Goal: Task Accomplishment & Management: Manage account settings

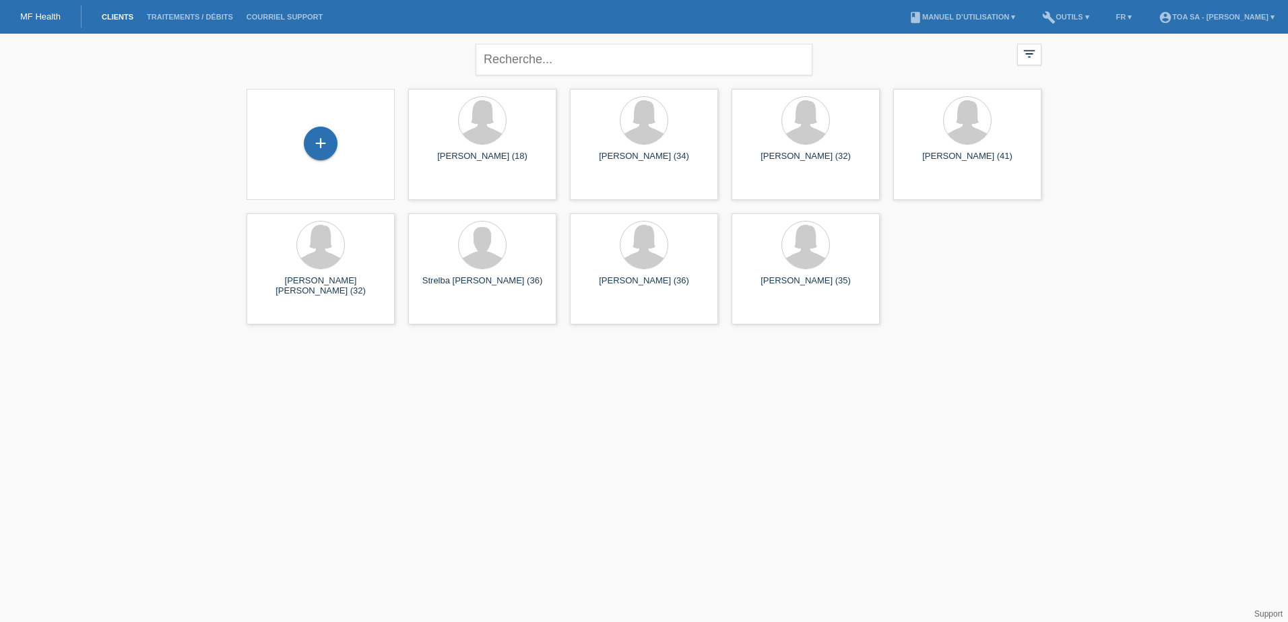
click at [1178, 331] on html "MF Health Clients Traitements / débits Courriel Support menu account_circle TOA…" at bounding box center [644, 165] width 1288 height 331
click at [317, 134] on div "+" at bounding box center [321, 144] width 34 height 34
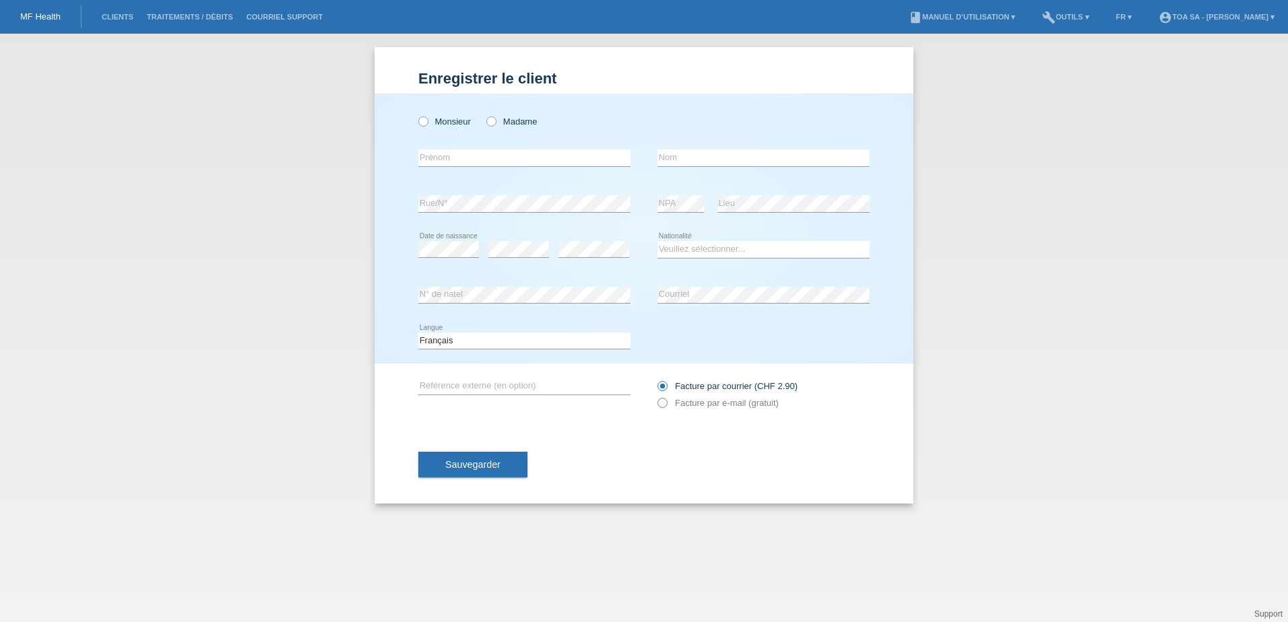
click at [703, 406] on label "Facture par e-mail (gratuit)" at bounding box center [717, 403] width 121 height 10
click at [668, 399] on label "Facture par e-mail (gratuit)" at bounding box center [717, 403] width 121 height 10
click at [655, 396] on icon at bounding box center [655, 396] width 0 height 0
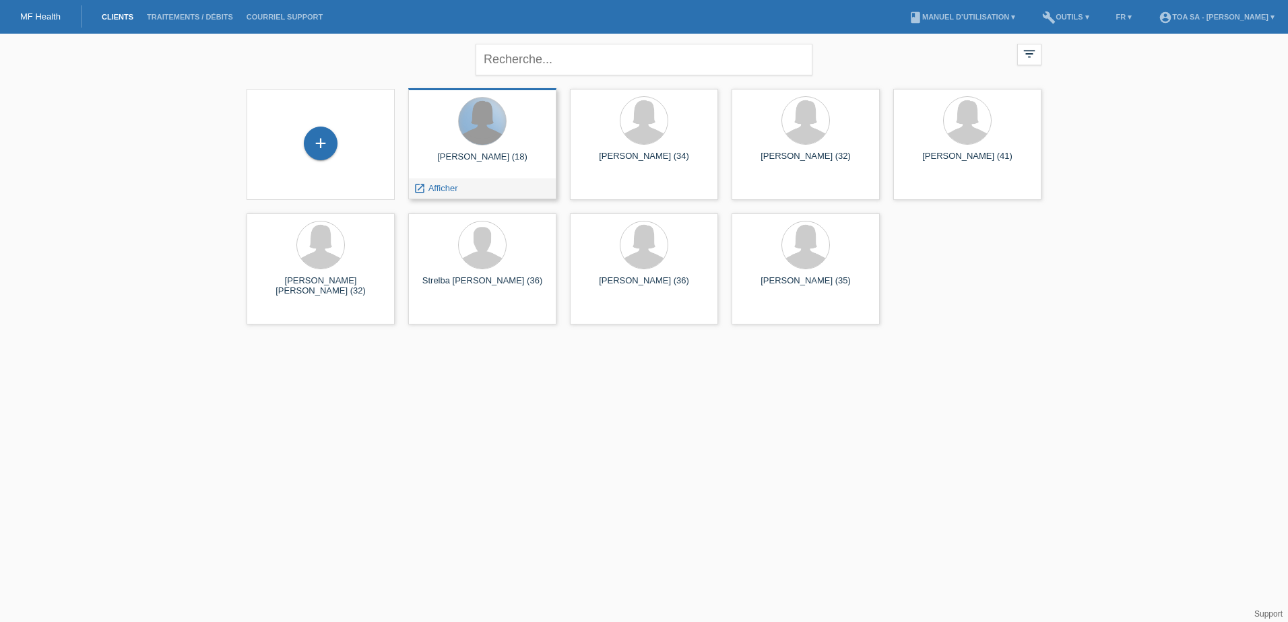
click at [496, 123] on div at bounding box center [482, 121] width 47 height 47
click at [445, 185] on span "Afficher" at bounding box center [443, 188] width 30 height 10
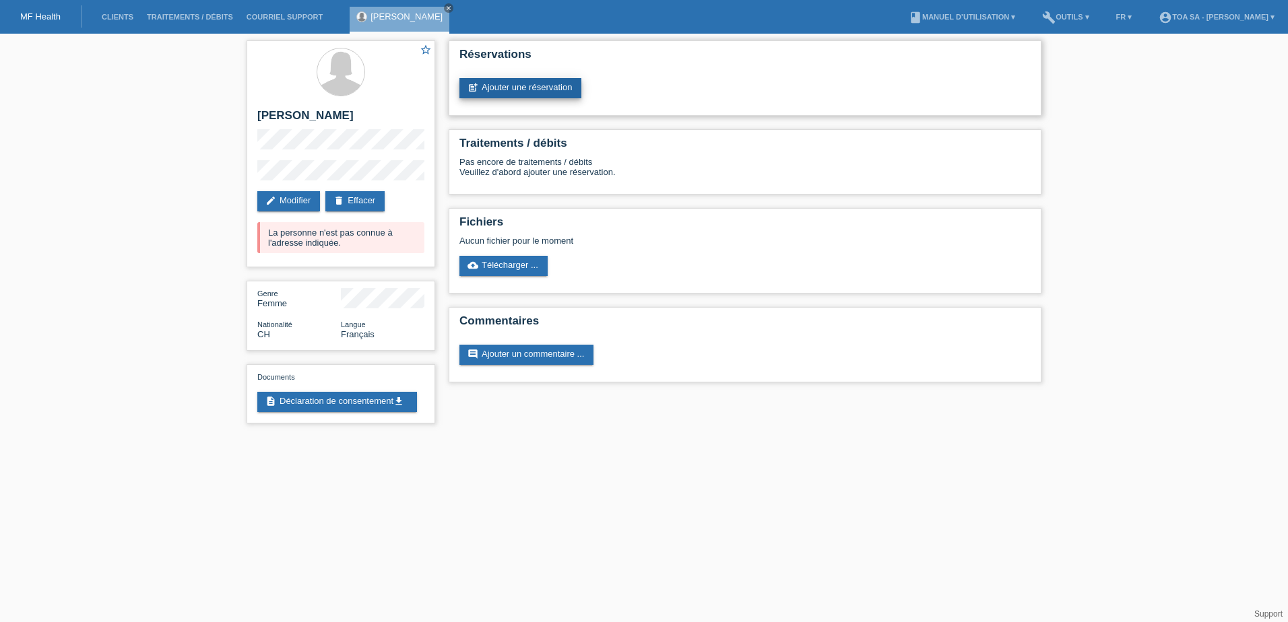
click at [546, 82] on link "post_add Ajouter une réservation" at bounding box center [520, 88] width 122 height 20
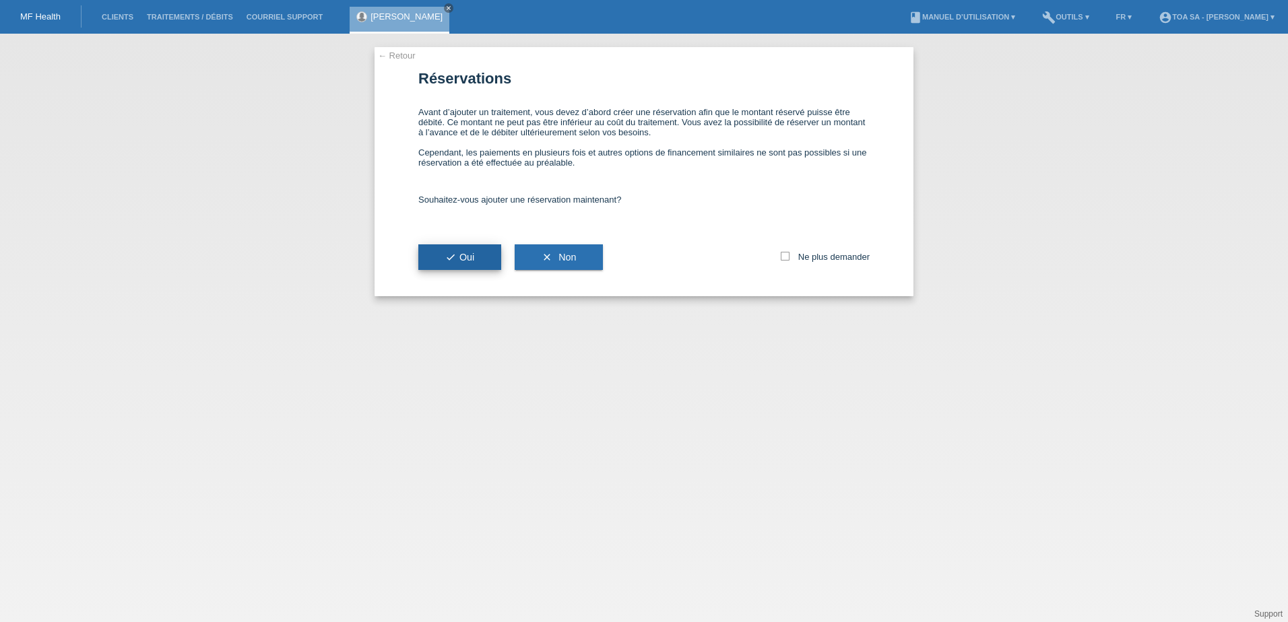
click at [467, 252] on span "check Oui" at bounding box center [459, 257] width 29 height 11
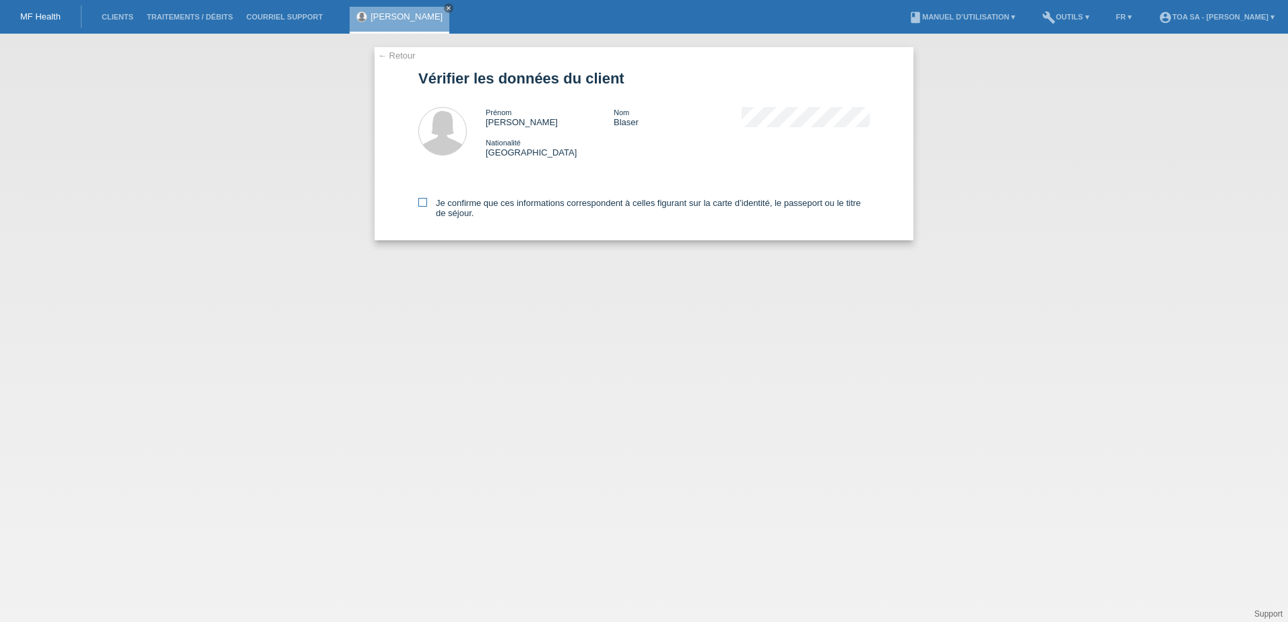
click at [419, 201] on icon at bounding box center [422, 202] width 9 height 9
click at [419, 201] on input "Je confirme que ces informations correspondent à celles figurant sur la carte d…" at bounding box center [422, 202] width 9 height 9
checkbox input "true"
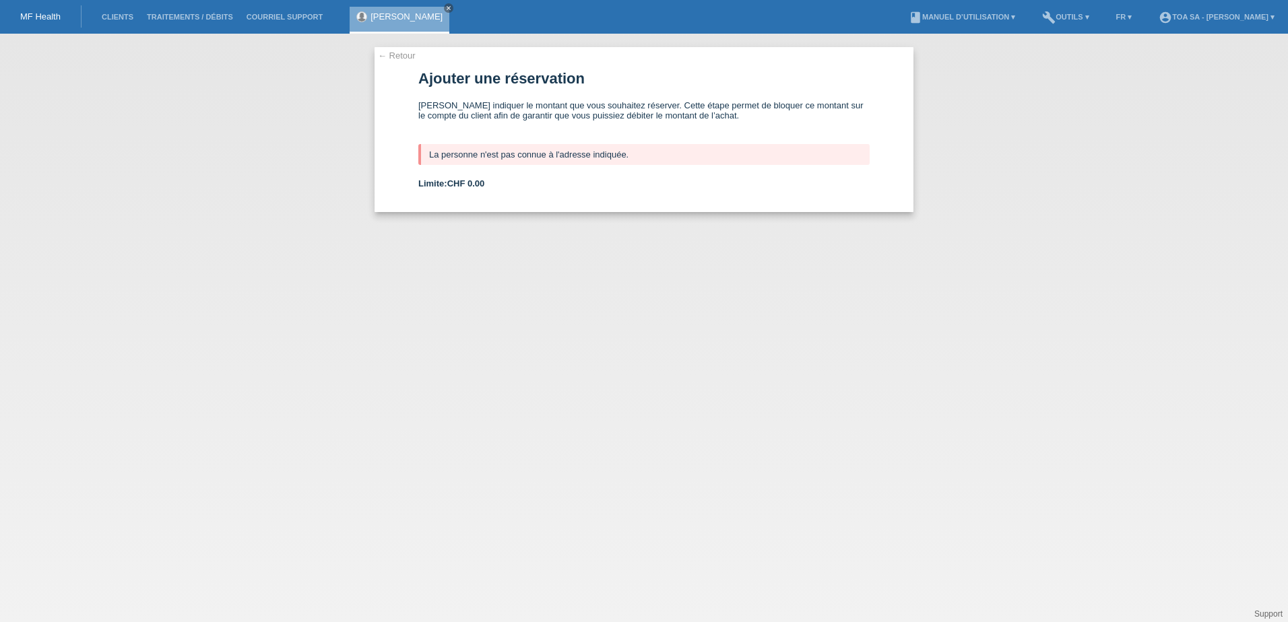
click at [387, 55] on link "← Retour" at bounding box center [397, 56] width 38 height 10
click at [127, 6] on li "Clients" at bounding box center [117, 17] width 45 height 34
click at [121, 14] on link "Clients" at bounding box center [117, 17] width 45 height 8
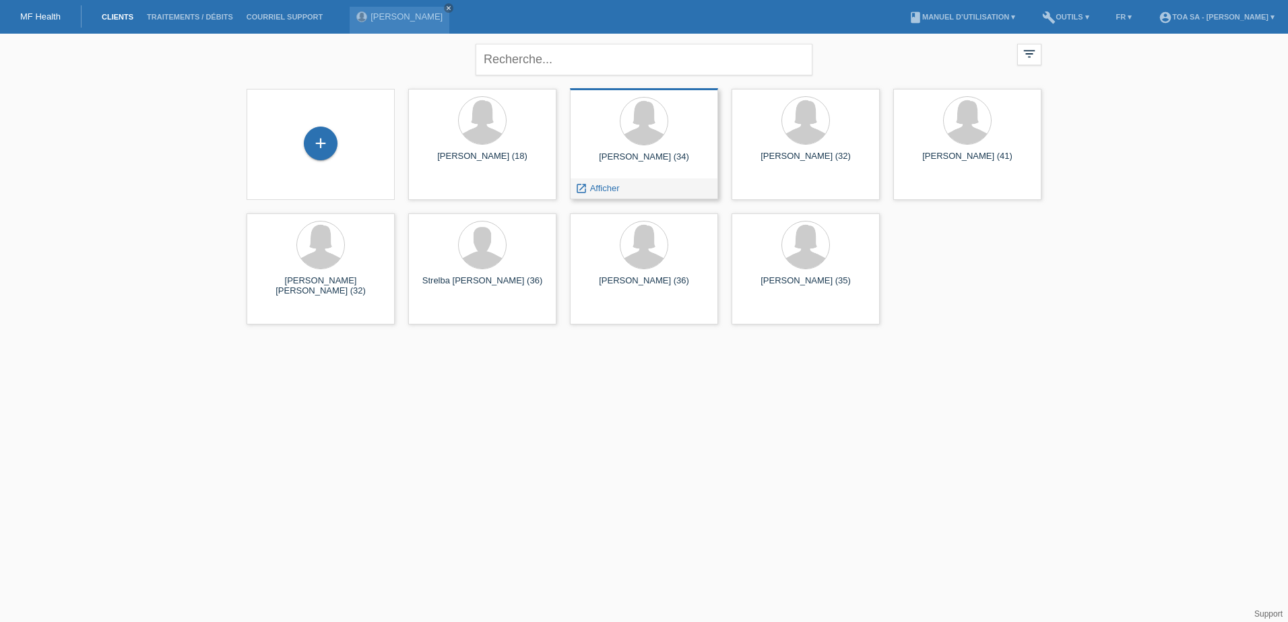
click at [655, 154] on div "[PERSON_NAME] (34)" at bounding box center [644, 163] width 127 height 22
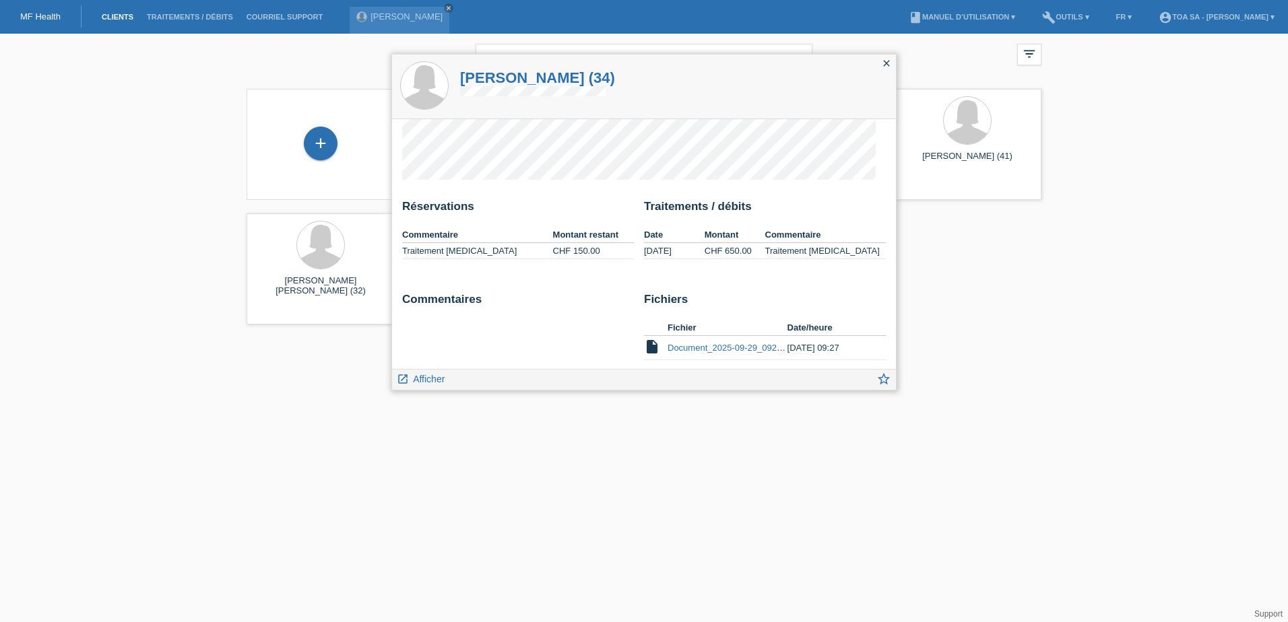
scroll to position [33, 0]
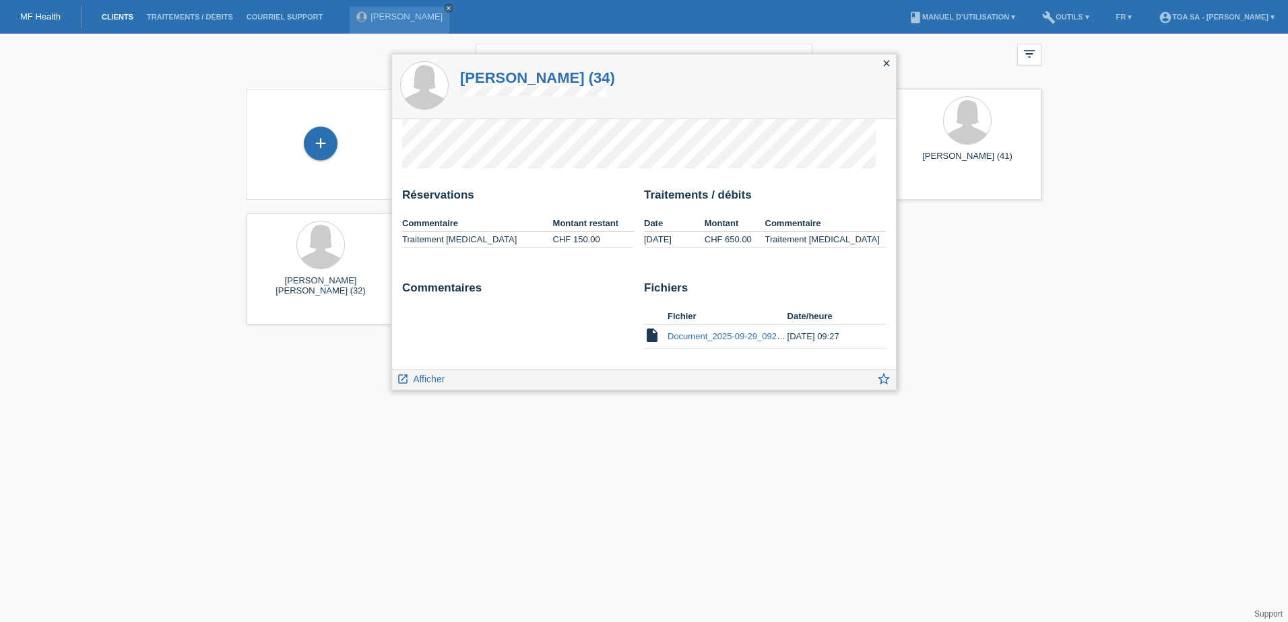
click at [692, 336] on link "Document_2025-09-29_092727.pdf" at bounding box center [737, 336] width 138 height 10
click at [889, 59] on icon "close" at bounding box center [886, 63] width 11 height 11
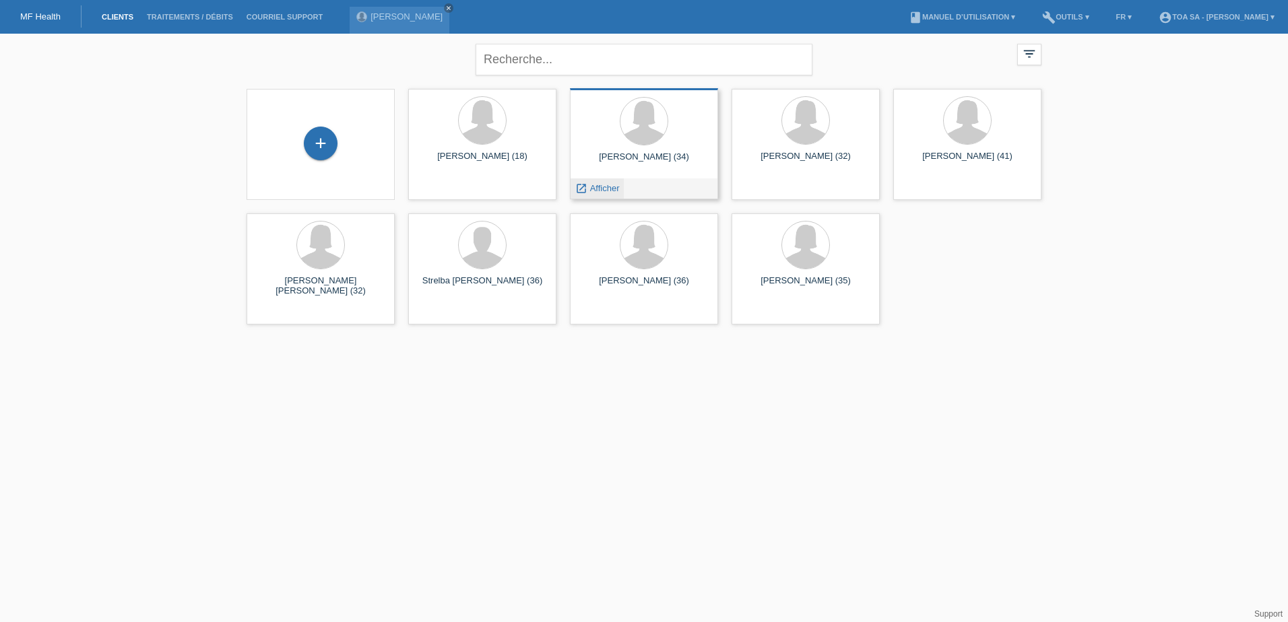
click at [597, 182] on div "launch Afficher" at bounding box center [597, 189] width 53 height 20
click at [600, 193] on span "Afficher" at bounding box center [605, 188] width 30 height 10
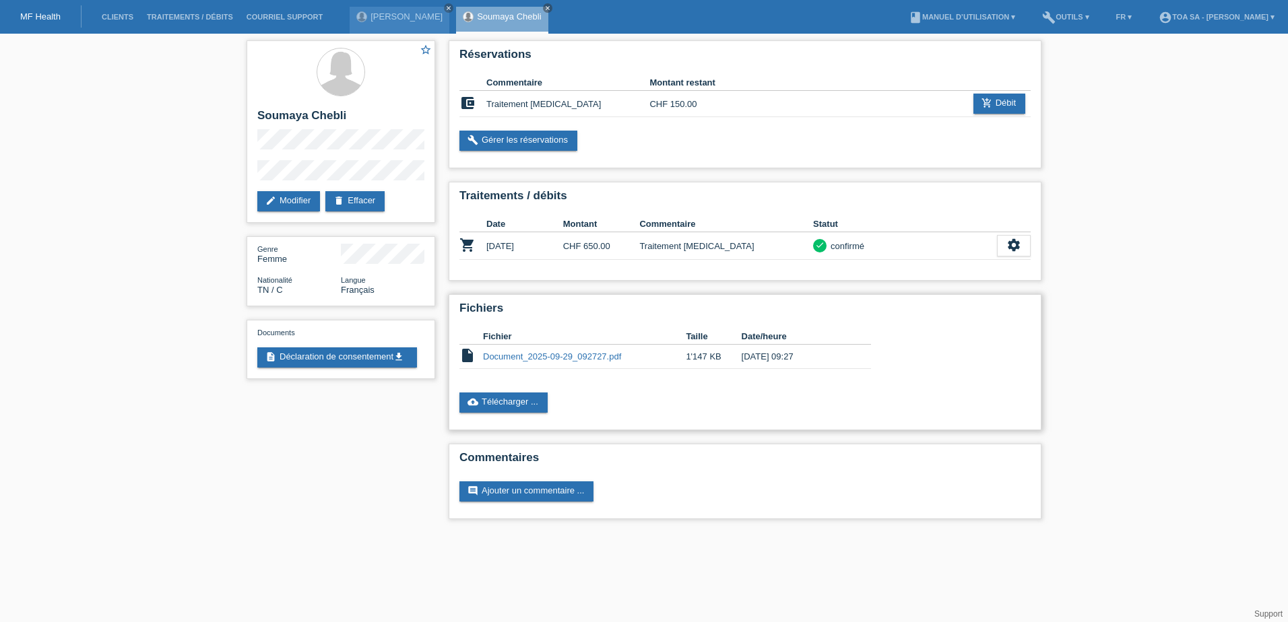
click at [573, 350] on td "Document_2025-09-29_092727.pdf" at bounding box center [584, 357] width 203 height 24
click at [570, 353] on link "Document_2025-09-29_092727.pdf" at bounding box center [552, 357] width 138 height 10
